Goal: Transaction & Acquisition: Purchase product/service

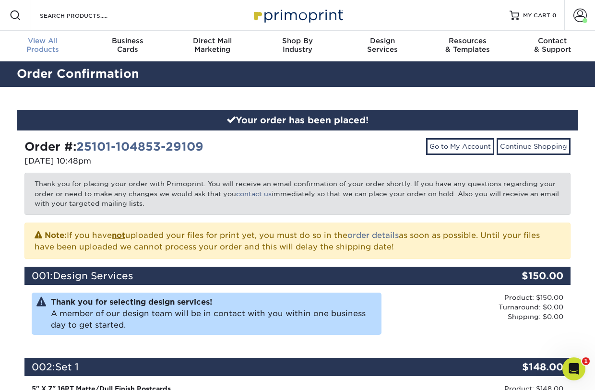
click at [44, 49] on div "View All Products" at bounding box center [42, 44] width 85 height 17
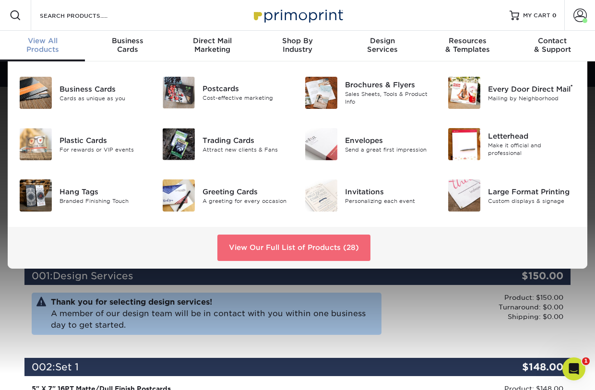
click at [278, 248] on link "View Our Full List of Products (28)" at bounding box center [293, 247] width 153 height 26
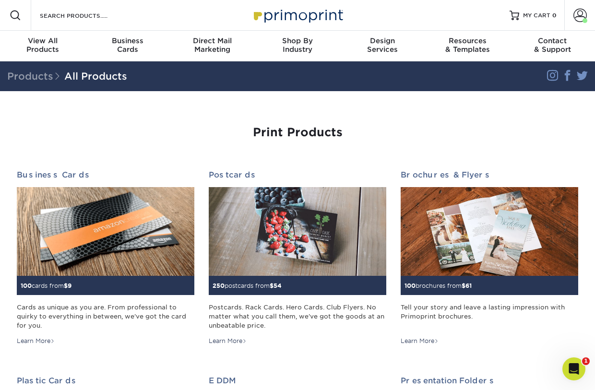
click at [12, 17] on span at bounding box center [16, 16] width 12 height 12
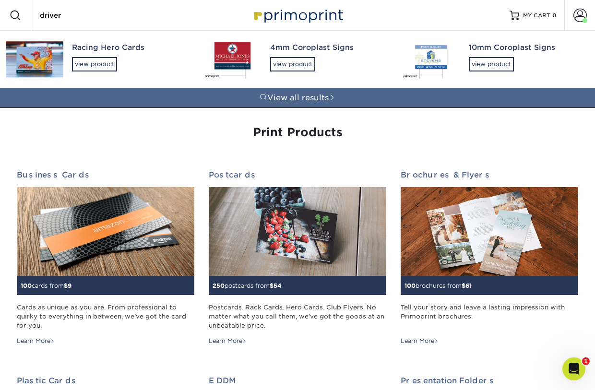
type input "driver"
click at [37, 67] on img at bounding box center [35, 59] width 58 height 36
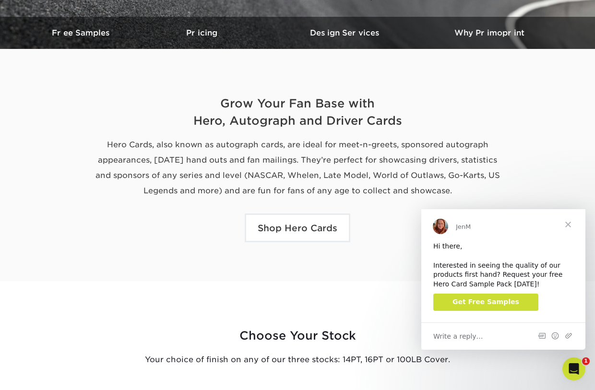
scroll to position [261, 0]
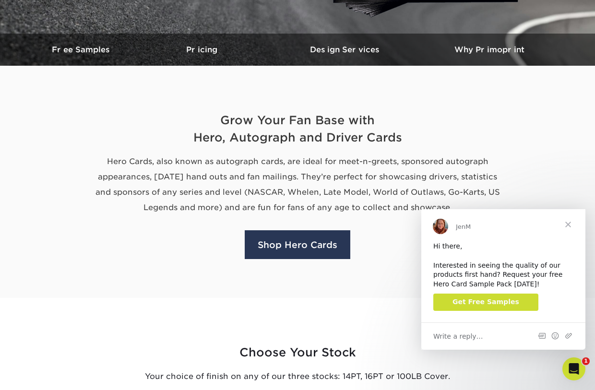
click at [283, 246] on link "Shop Hero Cards" at bounding box center [297, 244] width 105 height 29
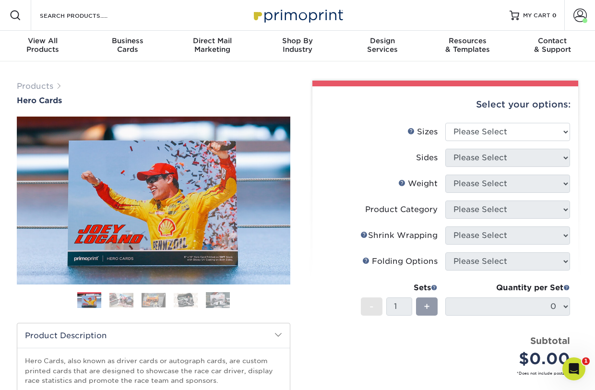
click at [119, 299] on img at bounding box center [121, 299] width 24 height 15
